Goal: Find specific page/section: Locate item on page

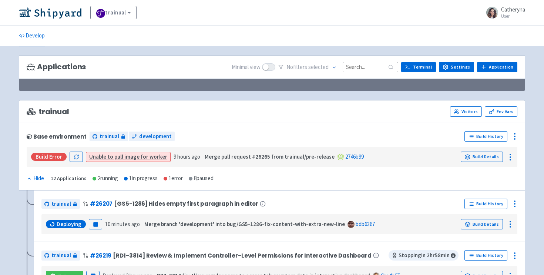
click at [365, 67] on input at bounding box center [370, 67] width 55 height 10
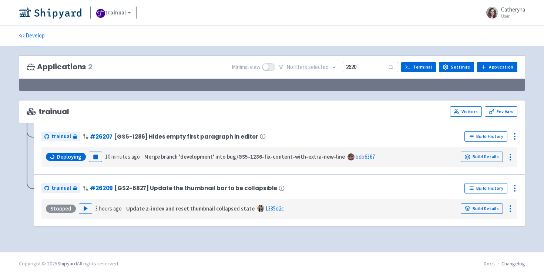
type input "26207"
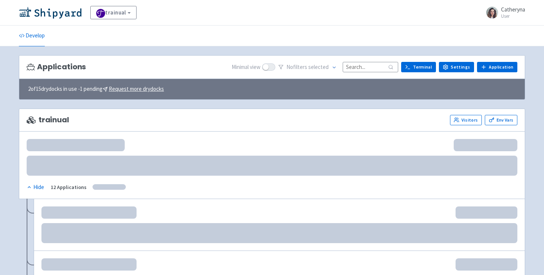
click at [373, 67] on input at bounding box center [370, 67] width 55 height 10
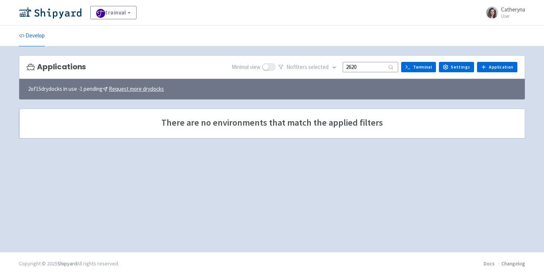
type input "26207"
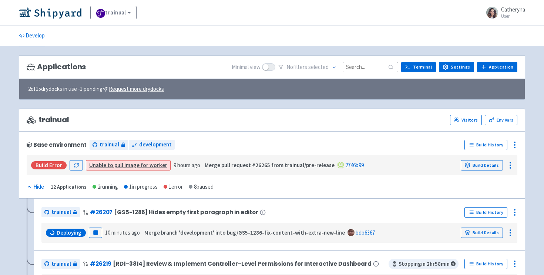
click at [358, 64] on input at bounding box center [370, 67] width 55 height 10
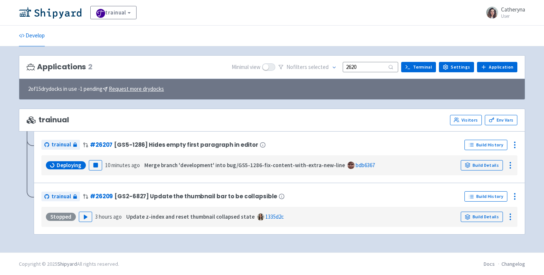
type input "26207"
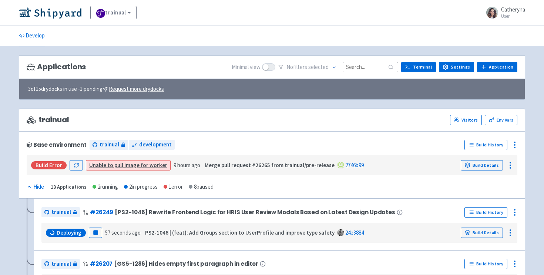
click at [372, 68] on input at bounding box center [370, 67] width 55 height 10
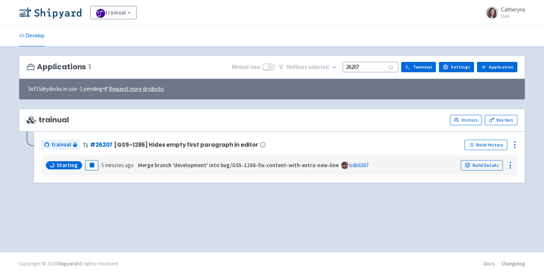
type input "26207"
